Goal: Transaction & Acquisition: Book appointment/travel/reservation

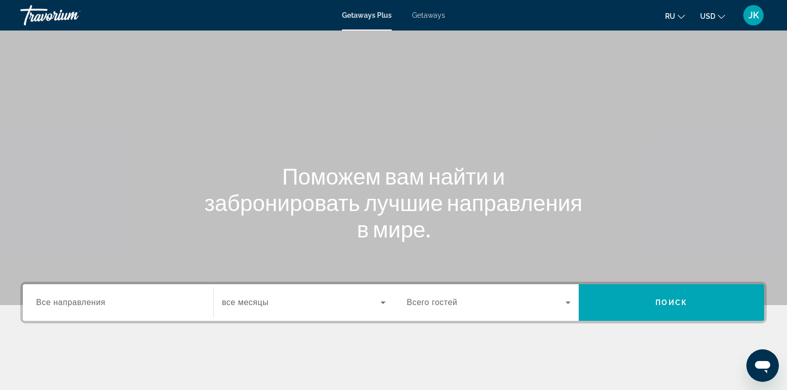
click at [425, 17] on span "Getaways" at bounding box center [428, 15] width 33 height 8
click at [363, 16] on span "Getaways Plus" at bounding box center [366, 15] width 49 height 8
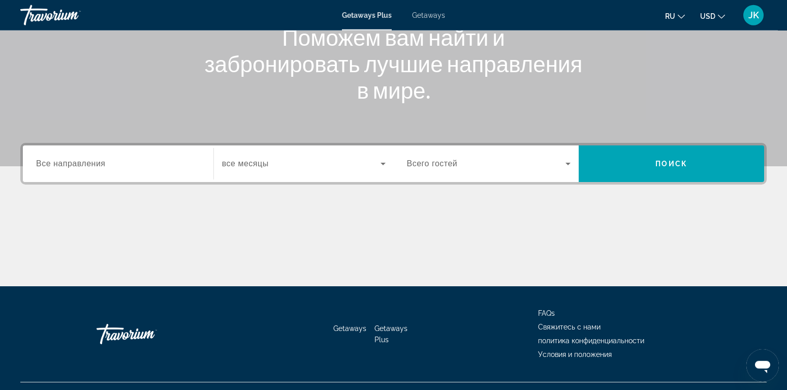
scroll to position [155, 0]
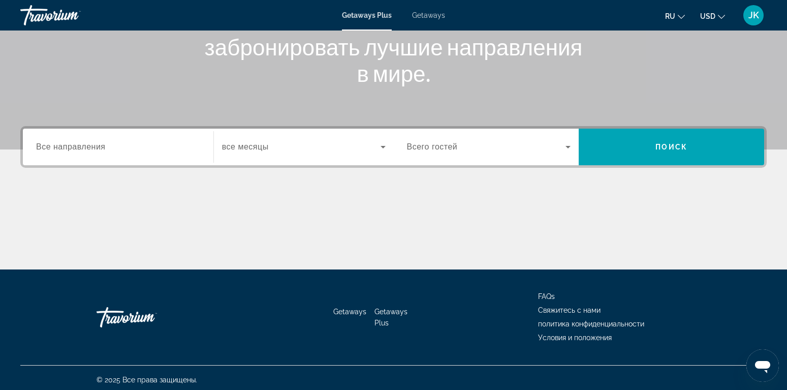
click at [102, 148] on span "Все направления" at bounding box center [71, 146] width 70 height 9
click at [102, 148] on input "Destination Все направления" at bounding box center [118, 147] width 164 height 12
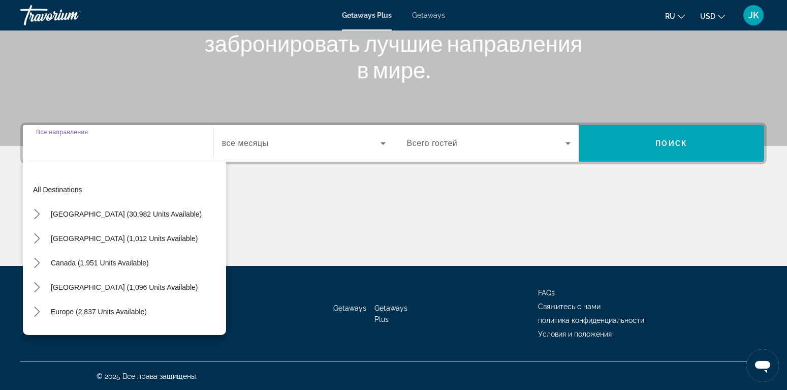
scroll to position [159, 0]
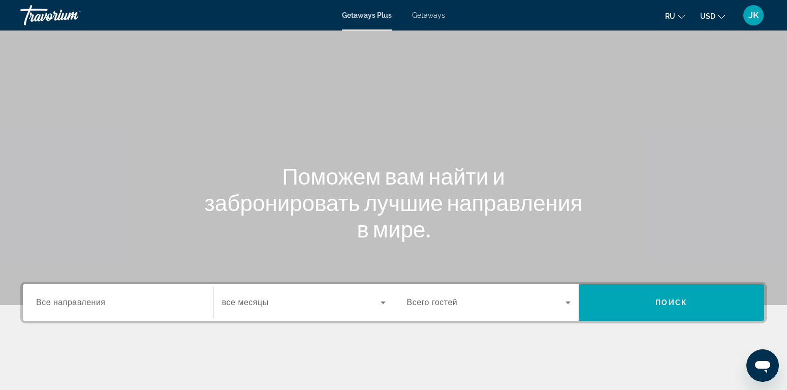
click at [362, 305] on span "Search widget" at bounding box center [301, 302] width 158 height 12
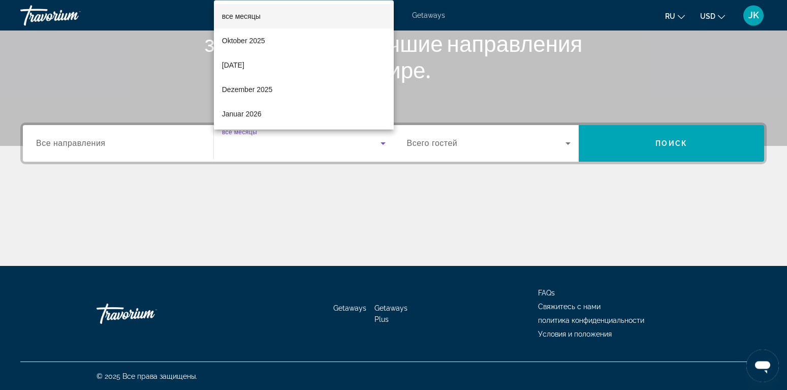
scroll to position [159, 0]
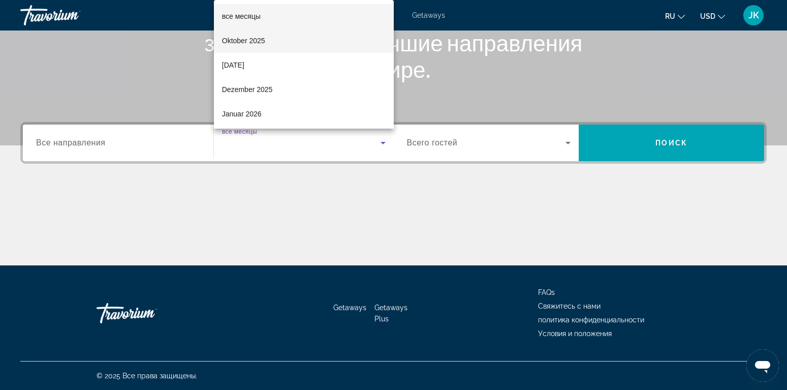
click at [238, 37] on span "Oktober 2025" at bounding box center [243, 41] width 43 height 12
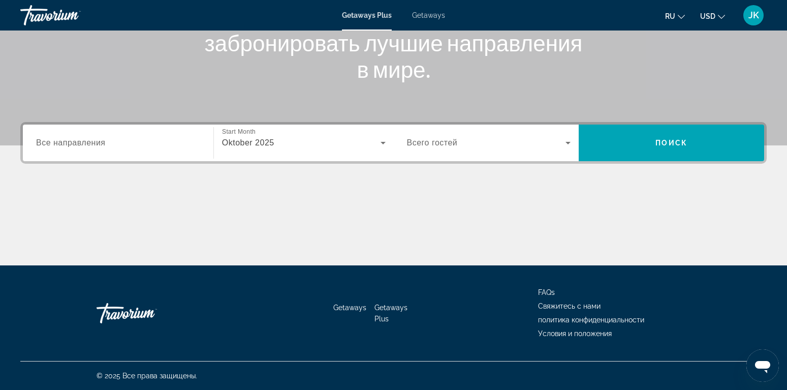
click at [421, 143] on span "Всего гостей" at bounding box center [432, 142] width 51 height 9
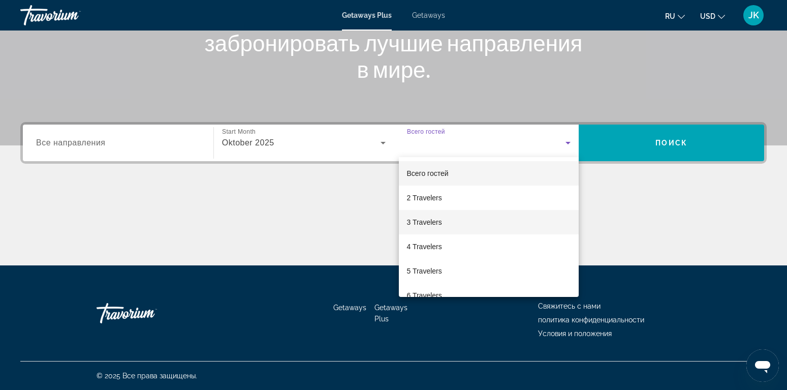
click at [431, 221] on span "3 Travelers" at bounding box center [424, 222] width 35 height 12
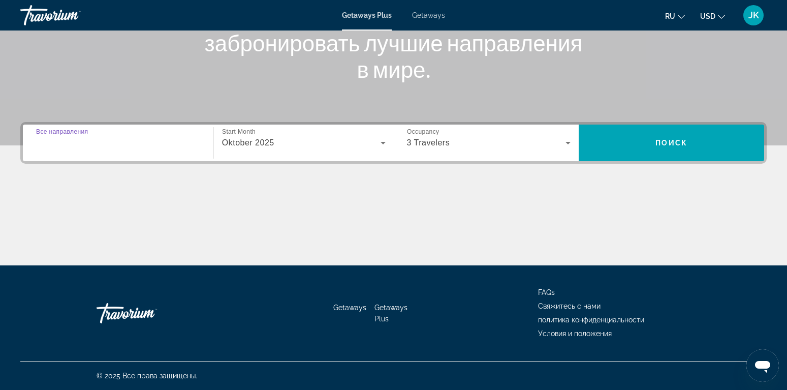
click at [145, 141] on input "Destination Все направления" at bounding box center [118, 143] width 164 height 12
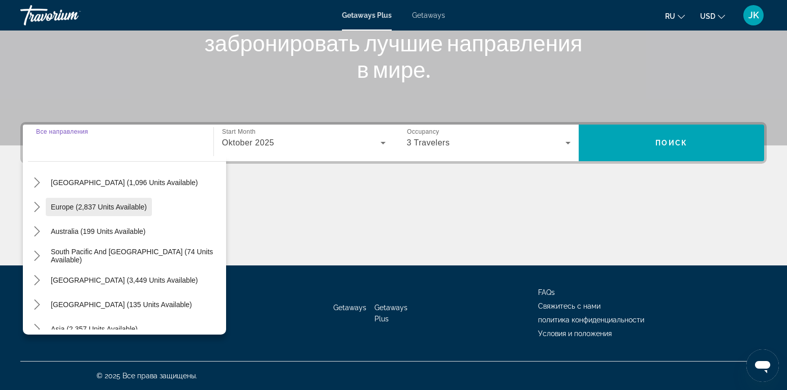
scroll to position [116, 0]
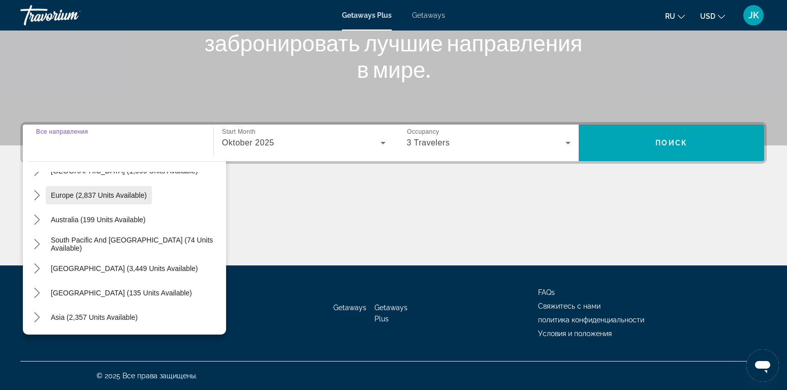
click at [78, 197] on span "Europe (2,837 units available)" at bounding box center [99, 195] width 96 height 8
type input "**********"
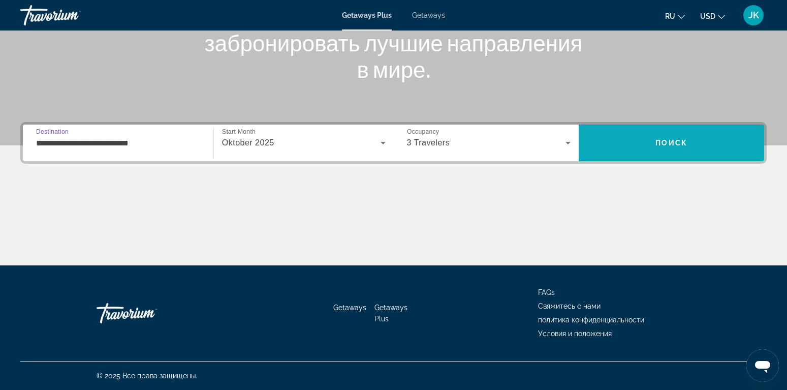
click at [677, 142] on span "Поиск" at bounding box center [671, 143] width 32 height 8
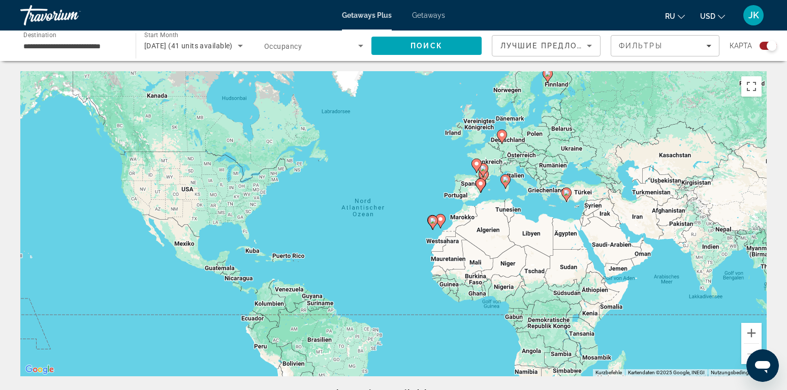
click at [470, 201] on div "Um den Modus zum Ziehen mit der Tastatur zu aktivieren, drückst du Alt + Eingab…" at bounding box center [393, 223] width 746 height 305
